Goal: Transaction & Acquisition: Obtain resource

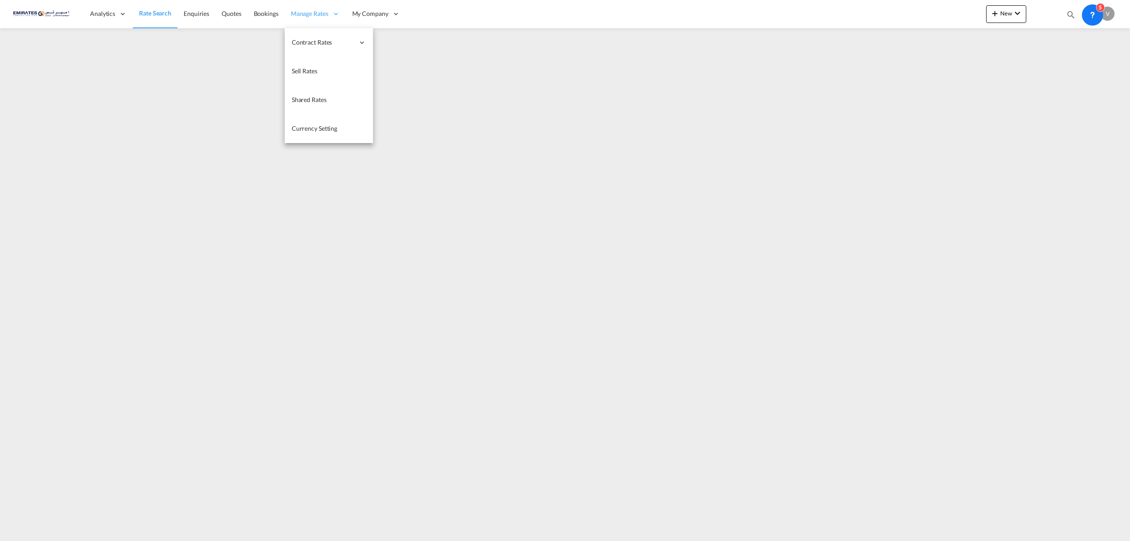
click at [297, 9] on span "Manage Rates" at bounding box center [310, 13] width 38 height 9
click at [408, 45] on span "My Rate Files" at bounding box center [398, 42] width 36 height 8
click at [194, 15] on span "Enquiries" at bounding box center [196, 14] width 26 height 8
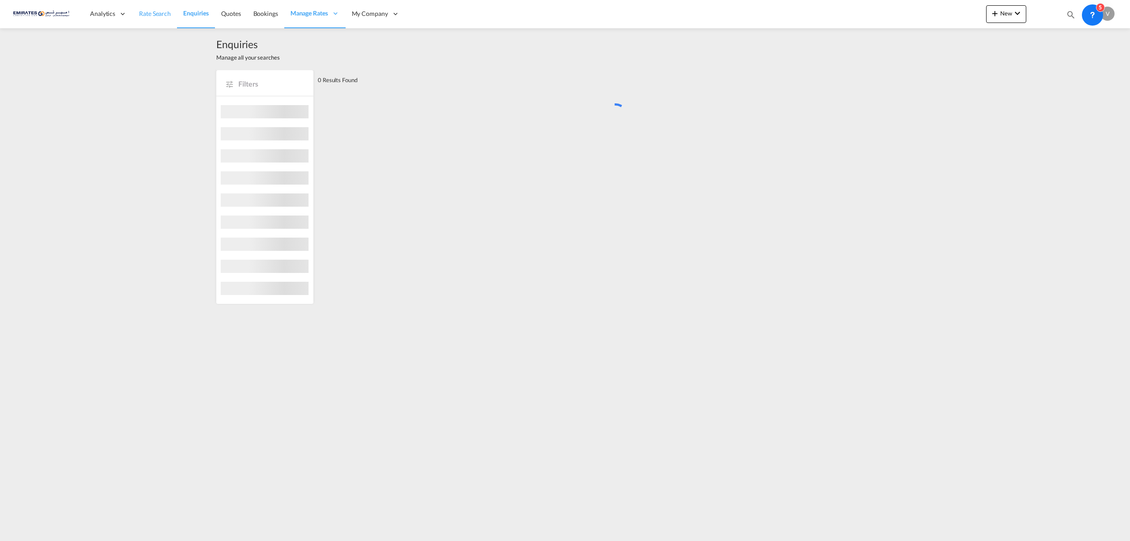
click at [147, 14] on span "Rate Search" at bounding box center [155, 14] width 32 height 8
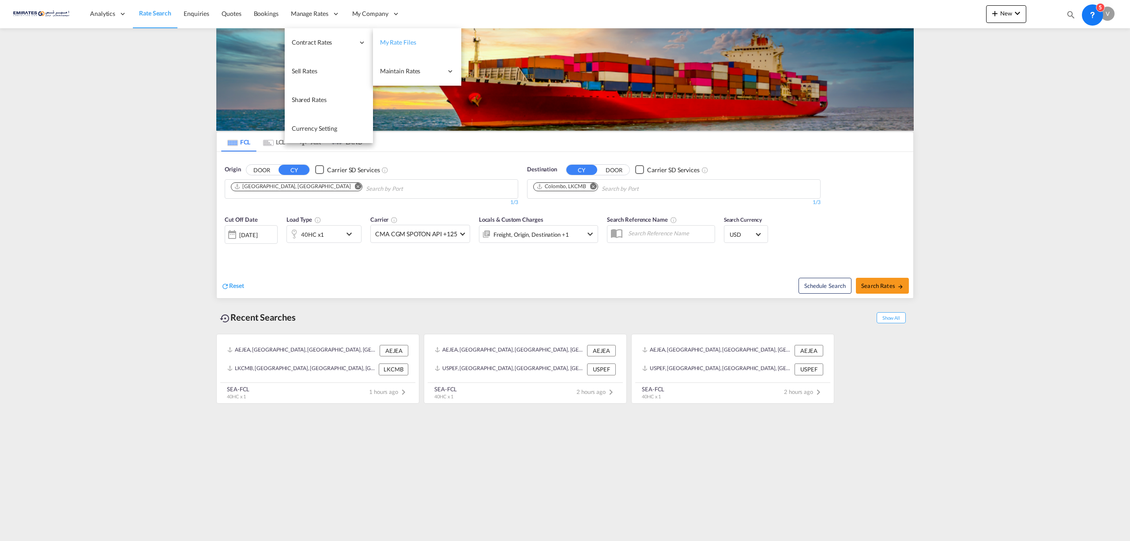
click at [393, 39] on span "My Rate Files" at bounding box center [398, 42] width 36 height 8
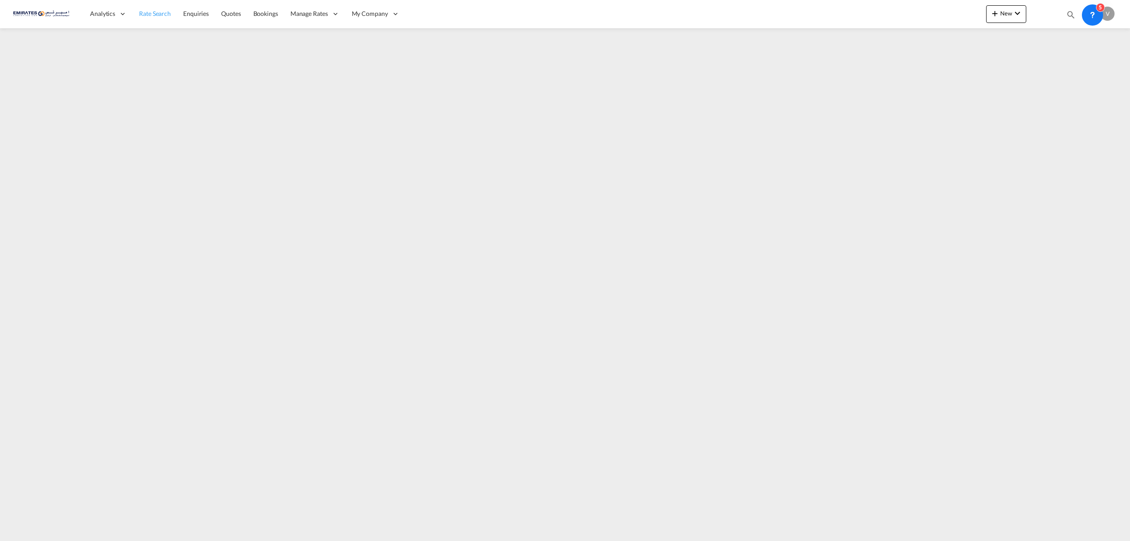
click at [147, 11] on span "Rate Search" at bounding box center [155, 14] width 32 height 8
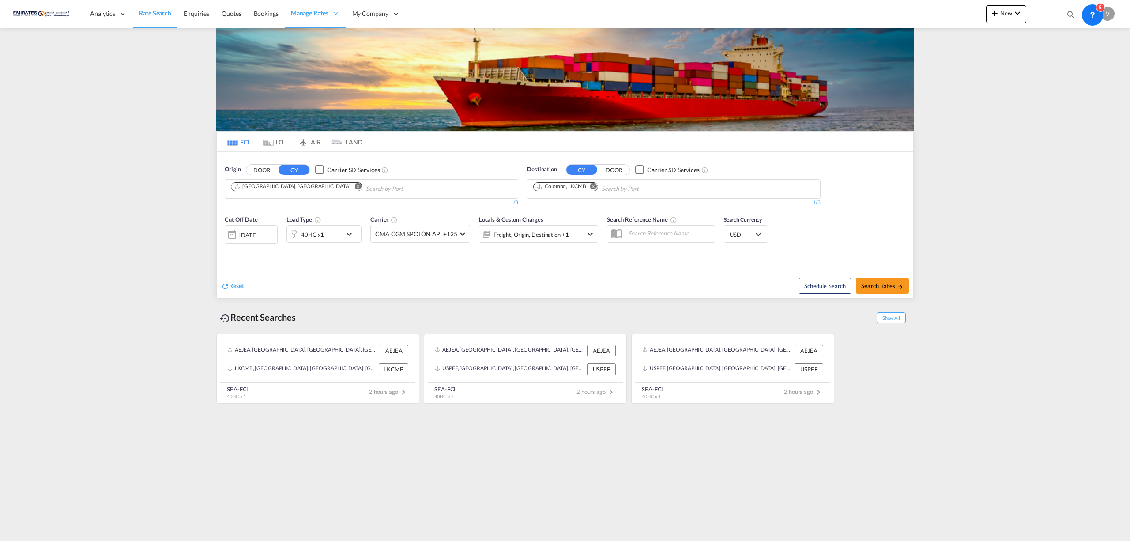
click at [145, 11] on span "Rate Search" at bounding box center [155, 13] width 32 height 8
click at [882, 285] on span "Search Rates" at bounding box center [883, 285] width 42 height 7
type input "AEJEA to LKCMB / [DATE]"
